Goal: Task Accomplishment & Management: Use online tool/utility

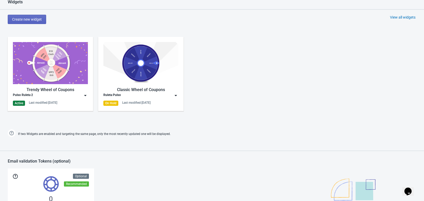
scroll to position [228, 0]
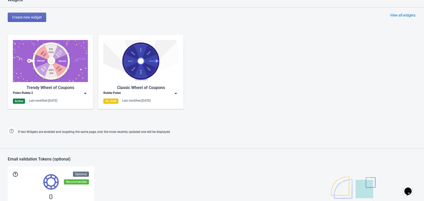
click at [81, 93] on div "Pulso Ruleta 2" at bounding box center [50, 93] width 75 height 5
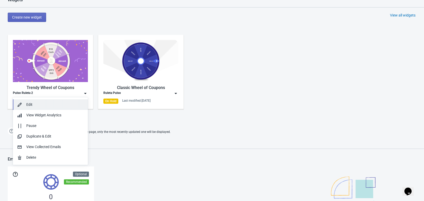
click at [35, 102] on div "Edit" at bounding box center [54, 104] width 57 height 5
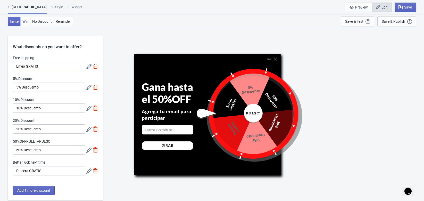
click at [67, 7] on div "3. Widget" at bounding box center [74, 8] width 15 height 9
select select "once"
select select "middle_left"
select select "1"
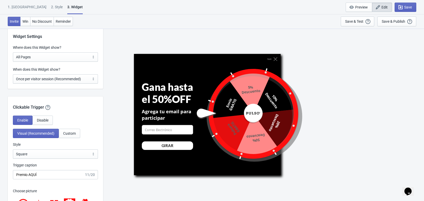
scroll to position [405, 0]
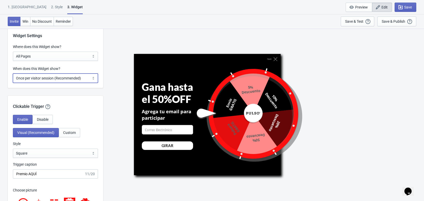
click at [80, 78] on select "Every new visit of page Once every period of time Once per visitor session (Rec…" at bounding box center [55, 77] width 85 height 9
click at [66, 96] on div "Clickable Trigger Our handy clickable trigger allow your visitors to re-trigger…" at bounding box center [55, 103] width 95 height 14
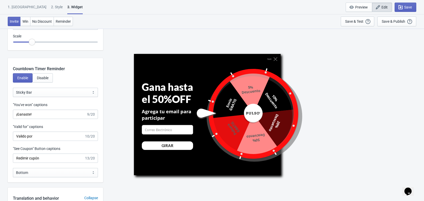
scroll to position [615, 0]
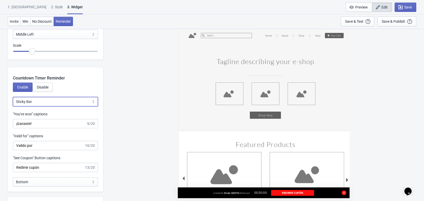
click at [44, 104] on select "Bubble Sticky Bar" at bounding box center [55, 101] width 85 height 9
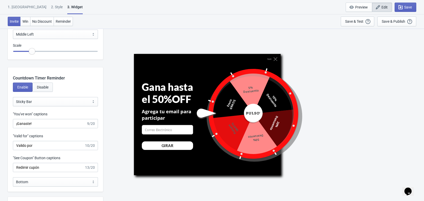
click at [43, 89] on span "Disable" at bounding box center [43, 87] width 12 height 4
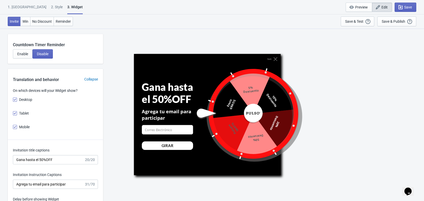
scroll to position [658, 0]
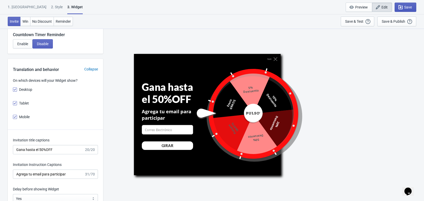
click at [402, 7] on icon "button" at bounding box center [400, 7] width 4 height 4
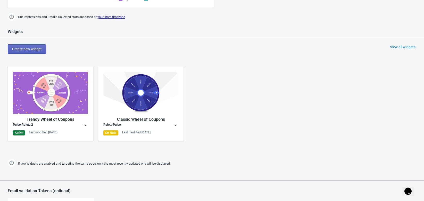
scroll to position [195, 0]
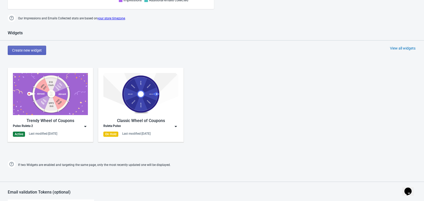
click at [77, 125] on div "Pulso Ruleta 2" at bounding box center [50, 126] width 75 height 5
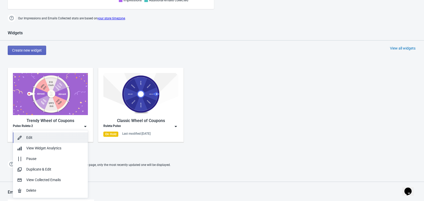
click at [42, 137] on div "Edit" at bounding box center [54, 137] width 57 height 5
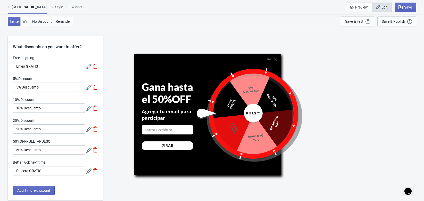
click at [67, 7] on div "3. Widget" at bounding box center [74, 8] width 15 height 9
select select "once"
select select "middle_left"
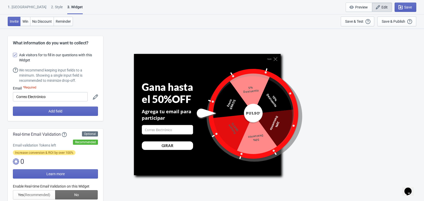
click at [51, 6] on div "2 . Style" at bounding box center [57, 8] width 12 height 9
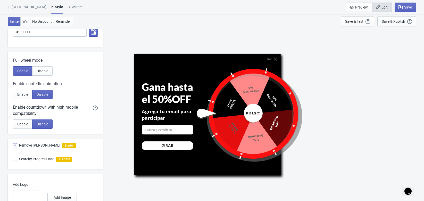
scroll to position [255, 0]
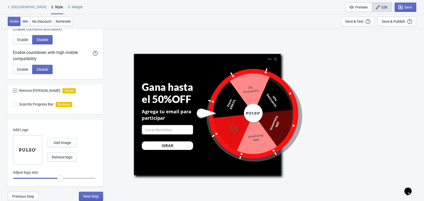
click at [68, 8] on div "3. Widget" at bounding box center [75, 8] width 15 height 9
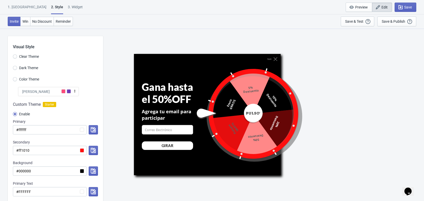
select select "once"
select select "middle_left"
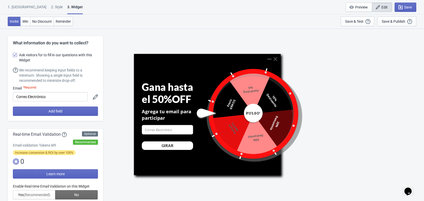
click at [93, 96] on icon at bounding box center [95, 96] width 5 height 5
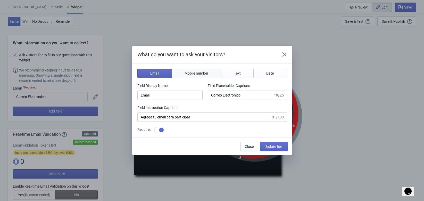
click at [201, 68] on button "Mobile number" at bounding box center [196, 72] width 50 height 9
type input "phone"
type input "Enter your mobile number"
type input "Next, enter your mobile number to spin the wheel"
checkbox input "false"
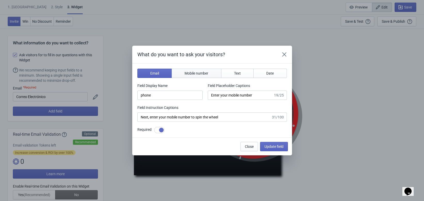
select select "co"
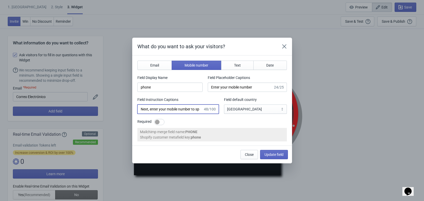
click at [185, 109] on input "Next, enter your mobile number to spin the wheel" at bounding box center [170, 108] width 66 height 9
click at [194, 117] on div "Email Mobile number Text Date Field Display Name phone Field Placeholder Captio…" at bounding box center [211, 93] width 149 height 65
click at [173, 76] on div "Field Display Name" at bounding box center [169, 78] width 65 height 6
click at [175, 110] on input "Next, enter your mobile number to spin the wheel" at bounding box center [170, 108] width 66 height 9
click at [187, 120] on div "Required" at bounding box center [211, 122] width 149 height 6
